Goal: Information Seeking & Learning: Find specific fact

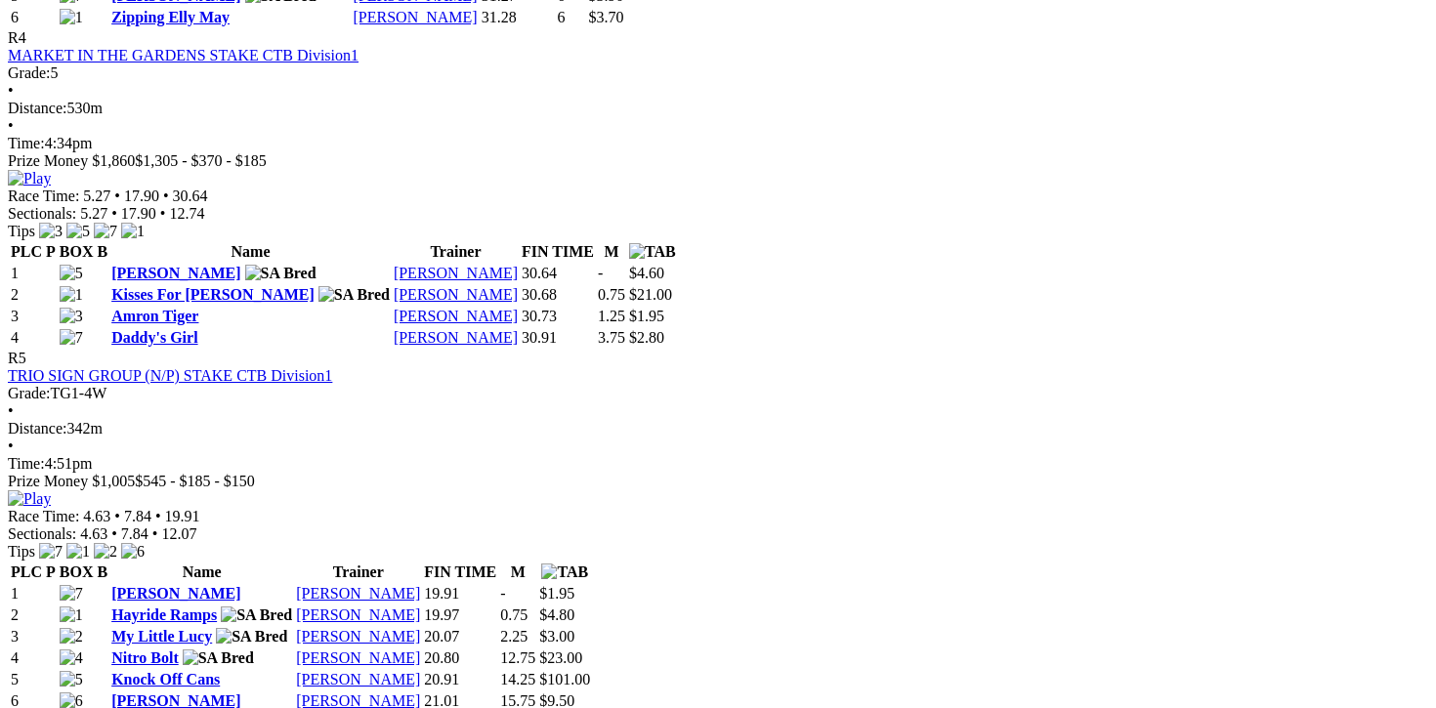
scroll to position [1957, 0]
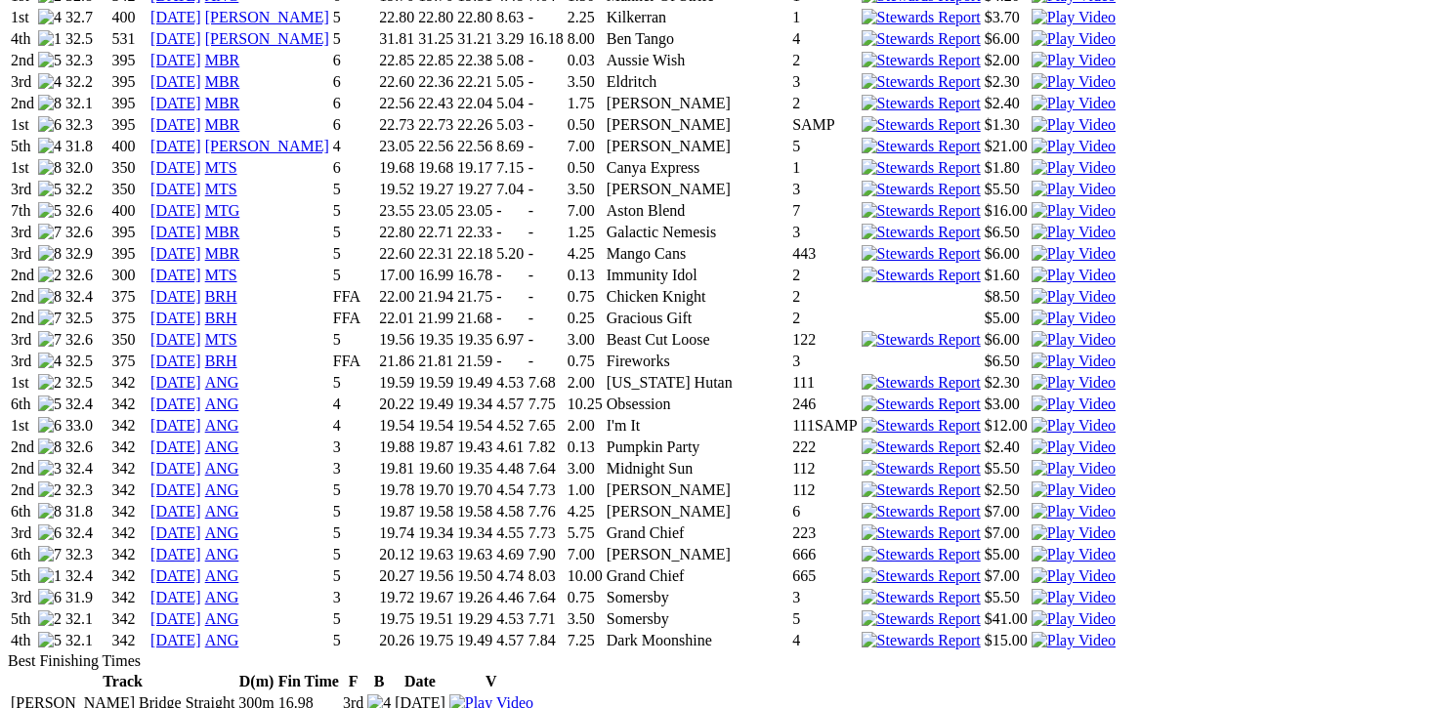
scroll to position [2038, 0]
